Goal: Task Accomplishment & Management: Use online tool/utility

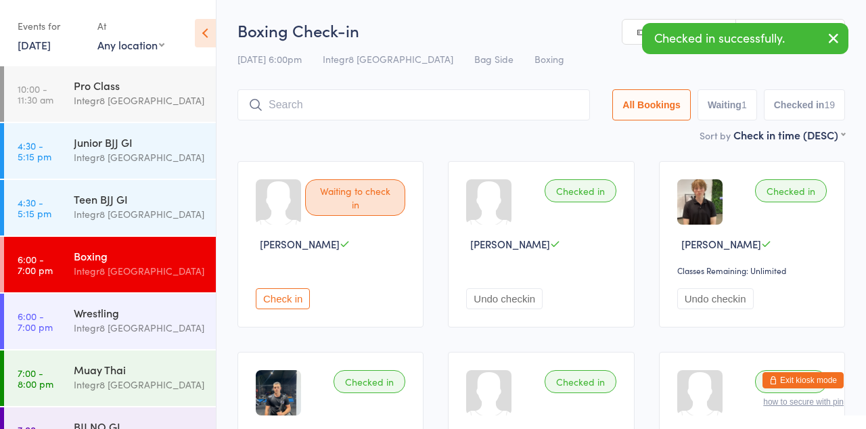
click at [266, 295] on button "Check in" at bounding box center [283, 298] width 54 height 21
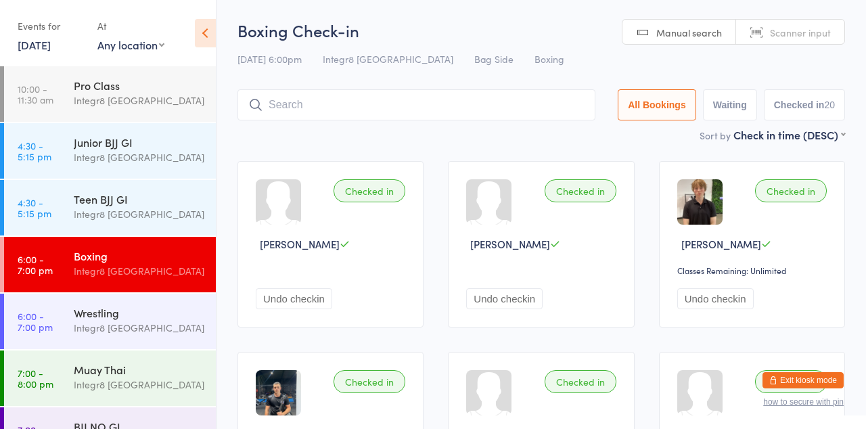
click at [131, 428] on div "BJJ NO GI" at bounding box center [139, 426] width 131 height 15
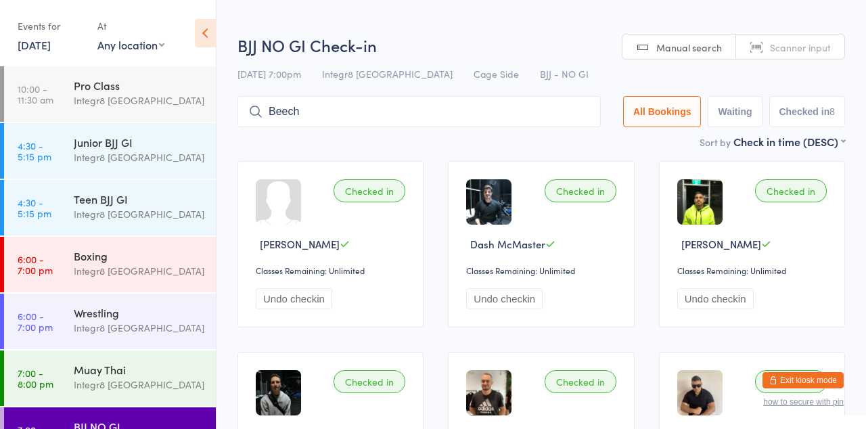
type input "Beech"
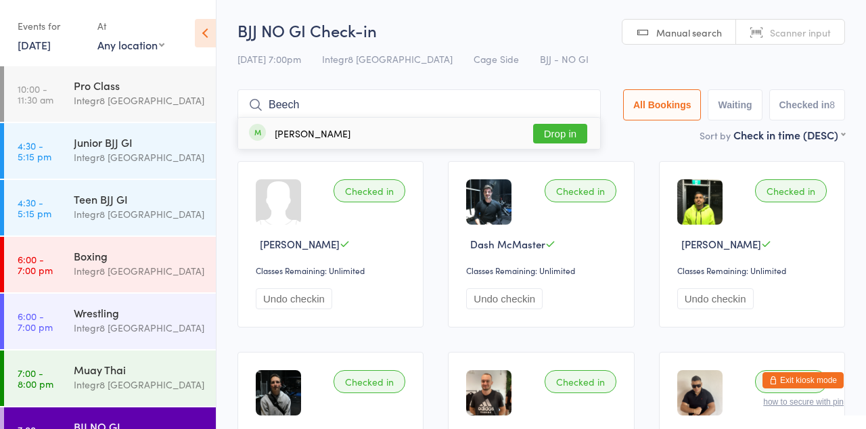
click at [576, 134] on button "Drop in" at bounding box center [560, 134] width 54 height 20
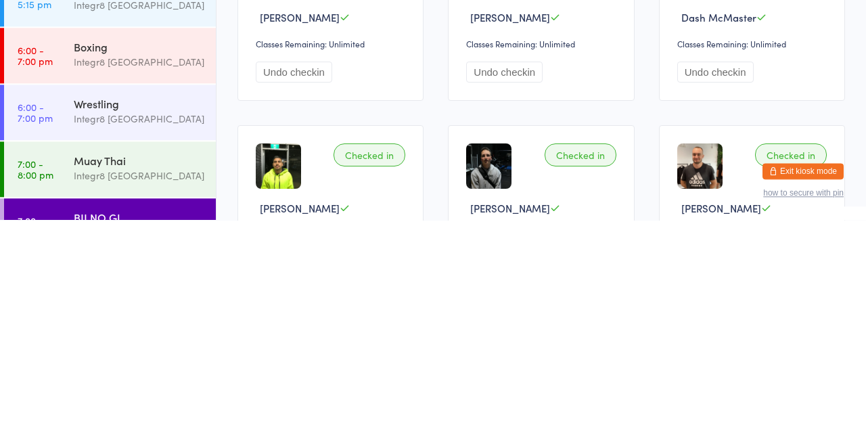
scroll to position [18, 0]
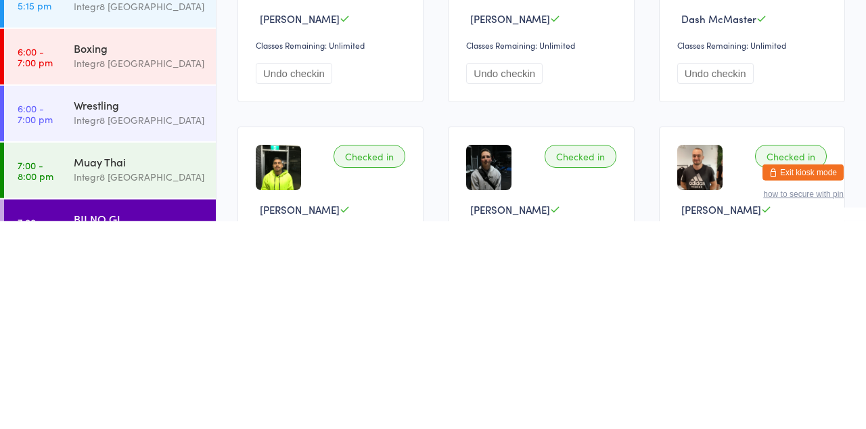
click at [103, 385] on div "Integr8 [GEOGRAPHIC_DATA]" at bounding box center [139, 385] width 131 height 16
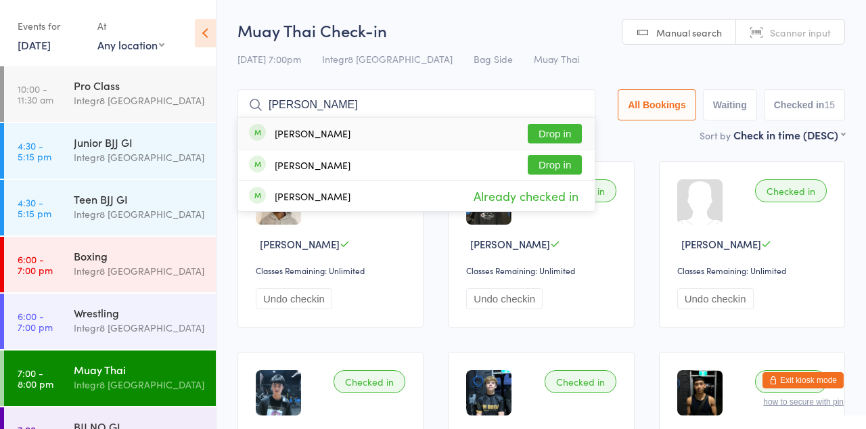
type input "[PERSON_NAME]"
click at [362, 141] on div "[PERSON_NAME] Drop in" at bounding box center [416, 133] width 356 height 31
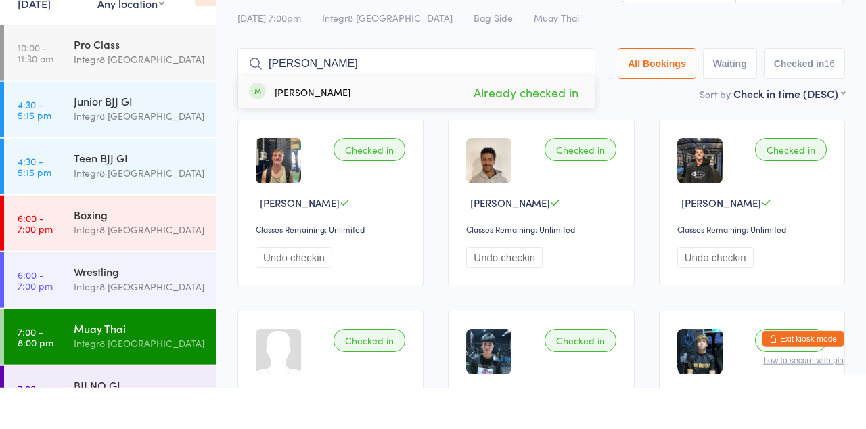
type input "[PERSON_NAME]"
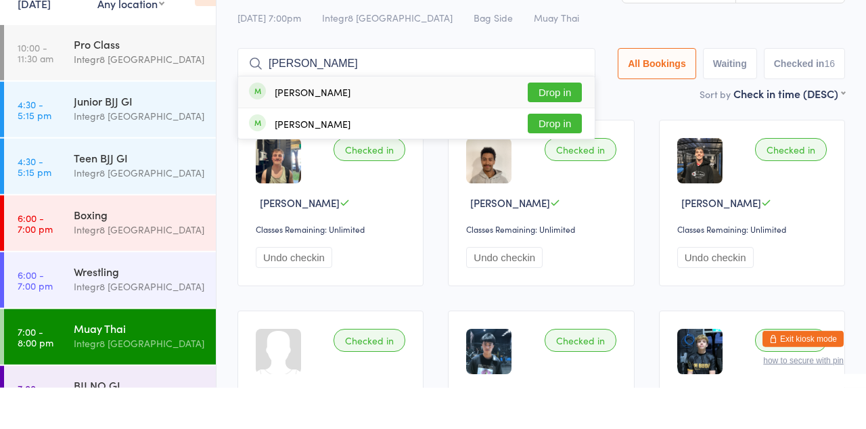
type input "[PERSON_NAME]"
click at [483, 138] on div "[PERSON_NAME] Drop in" at bounding box center [416, 133] width 356 height 31
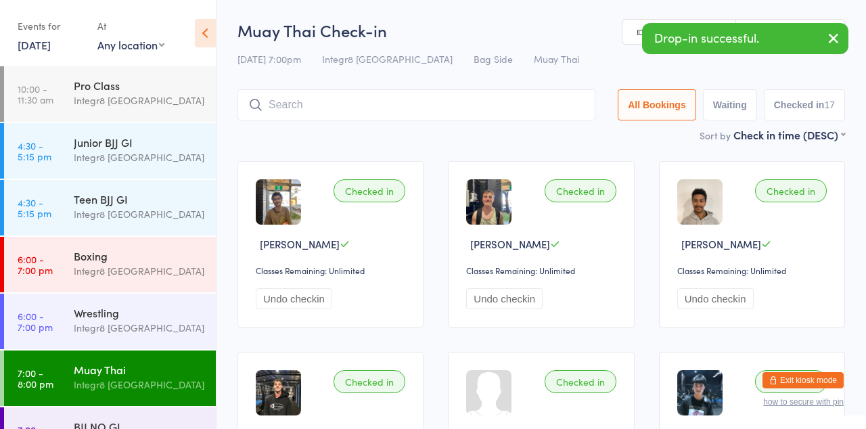
click at [561, 19] on h2 "Muay Thai Check-in" at bounding box center [540, 30] width 607 height 22
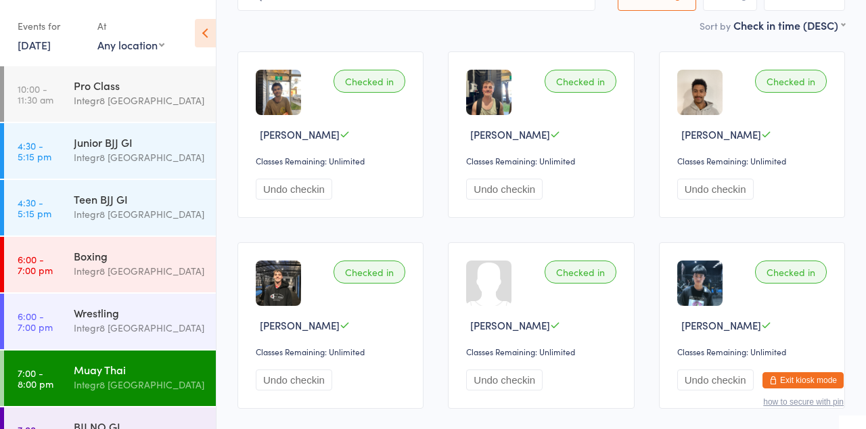
scroll to position [114, 0]
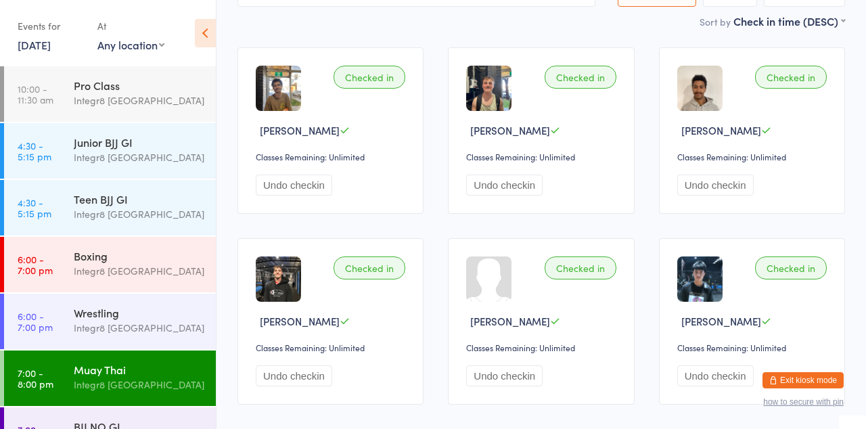
click at [63, 428] on link "7:00 - 8:00 pm BJJ NO GI Integr8 [GEOGRAPHIC_DATA]" at bounding box center [110, 434] width 212 height 55
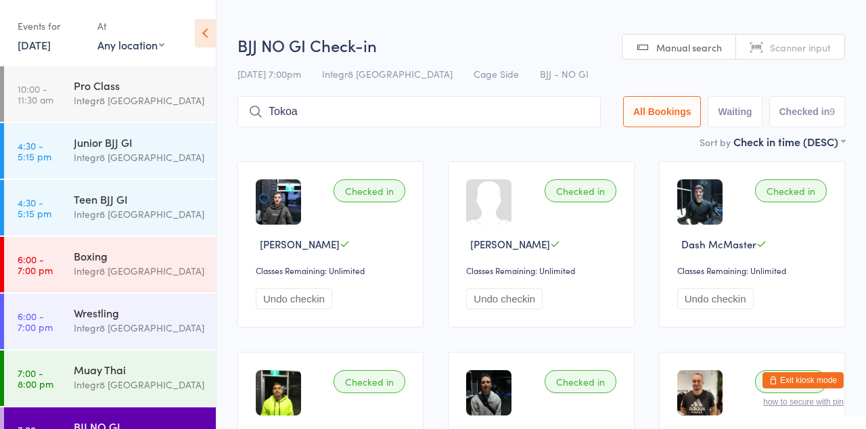
type input "Tokoa"
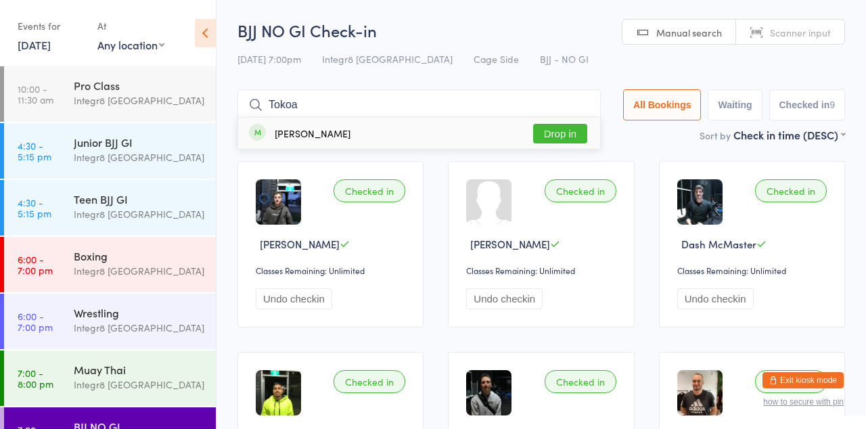
click at [570, 131] on button "Drop in" at bounding box center [560, 134] width 54 height 20
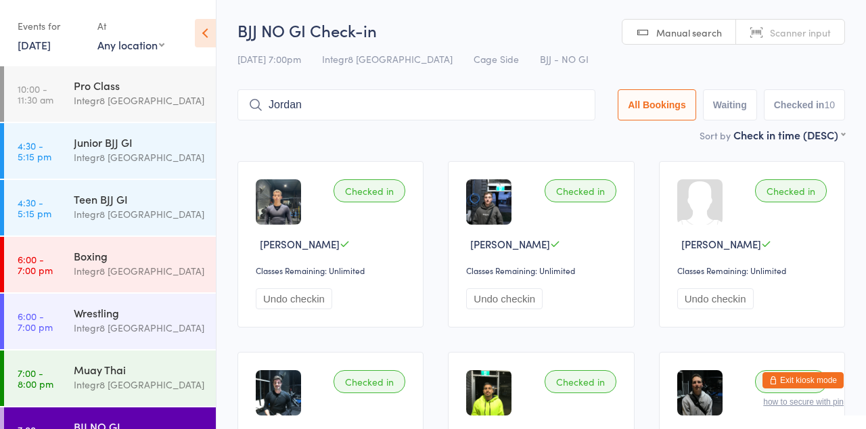
type input "Jordan"
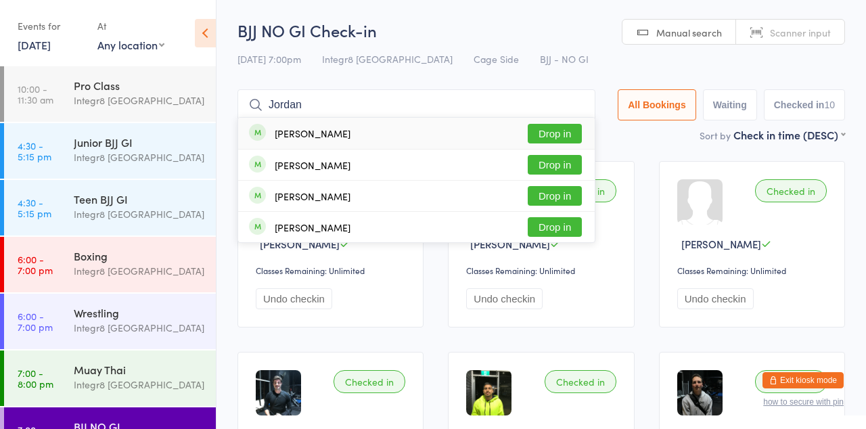
click at [573, 139] on button "Drop in" at bounding box center [555, 134] width 54 height 20
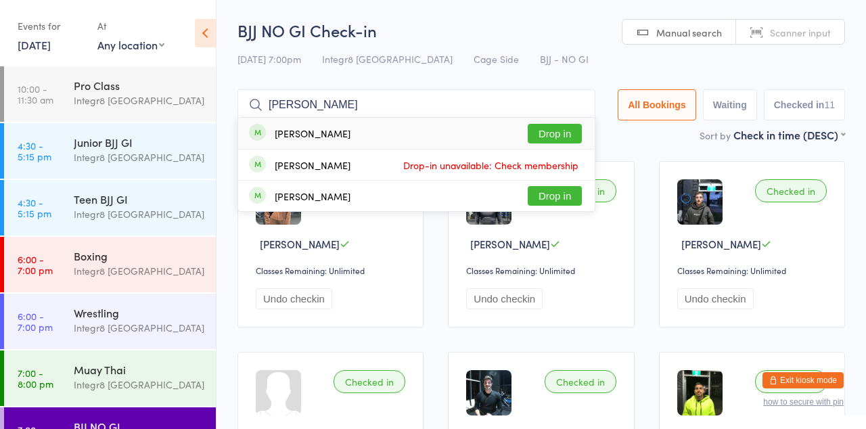
type input "[PERSON_NAME]"
click at [559, 132] on button "Drop in" at bounding box center [555, 134] width 54 height 20
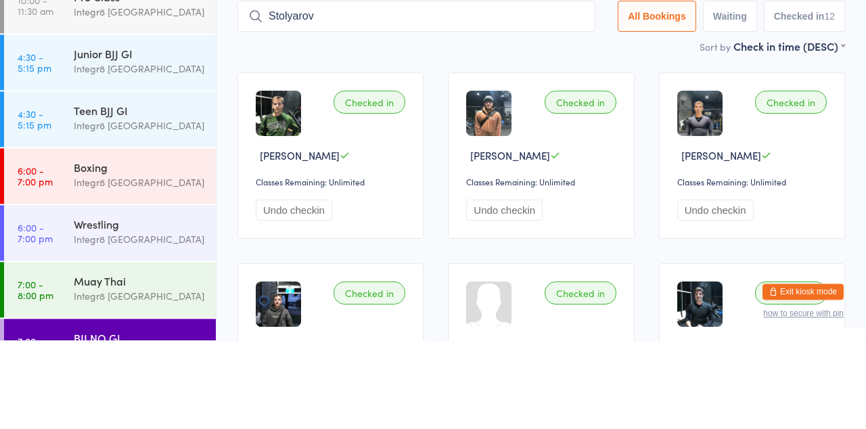
type input "Stolyarov"
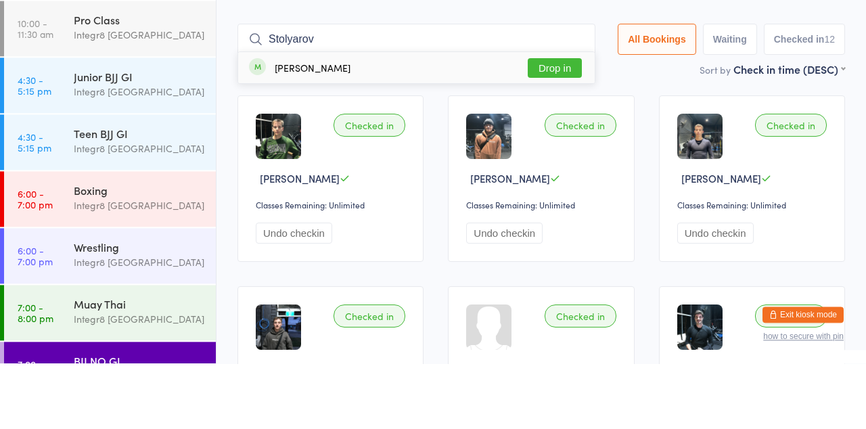
click at [563, 131] on button "Drop in" at bounding box center [555, 134] width 54 height 20
